Goal: Communication & Community: Answer question/provide support

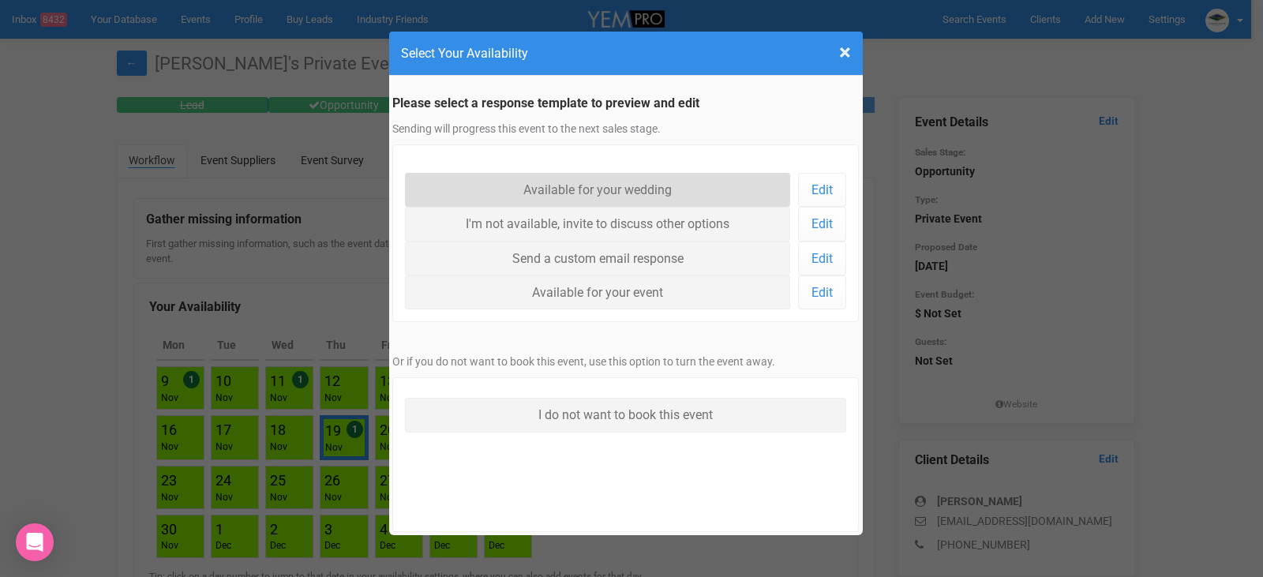
click at [613, 190] on link "Available for your wedding" at bounding box center [598, 190] width 386 height 34
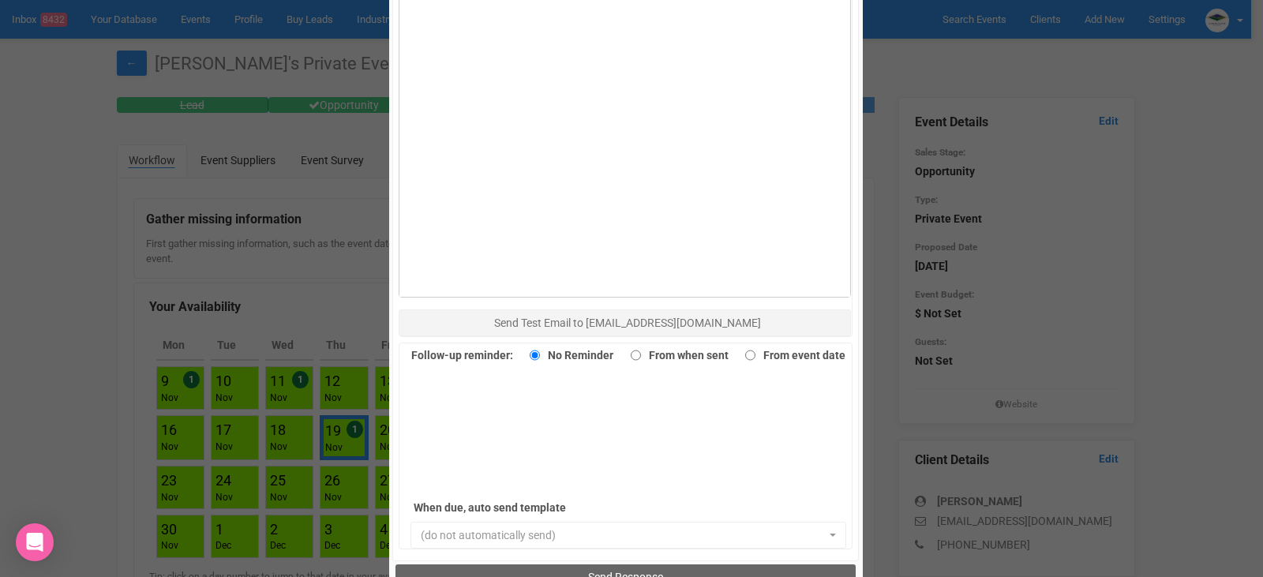
scroll to position [1026, 0]
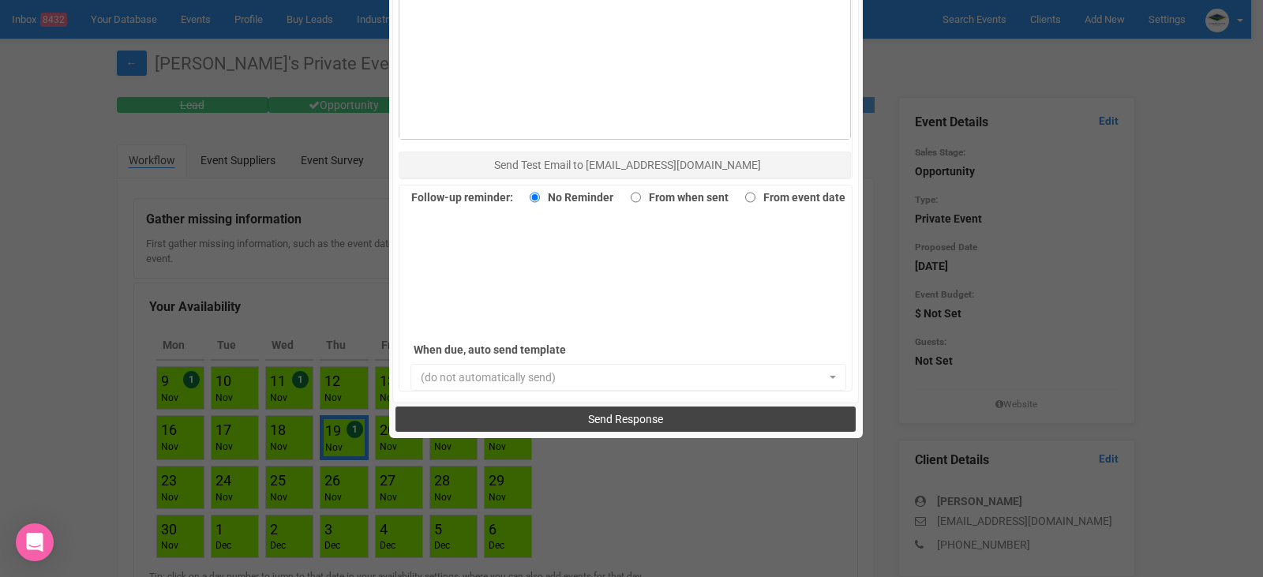
click at [623, 421] on span "Send Response" at bounding box center [625, 419] width 75 height 13
